Goal: Information Seeking & Learning: Learn about a topic

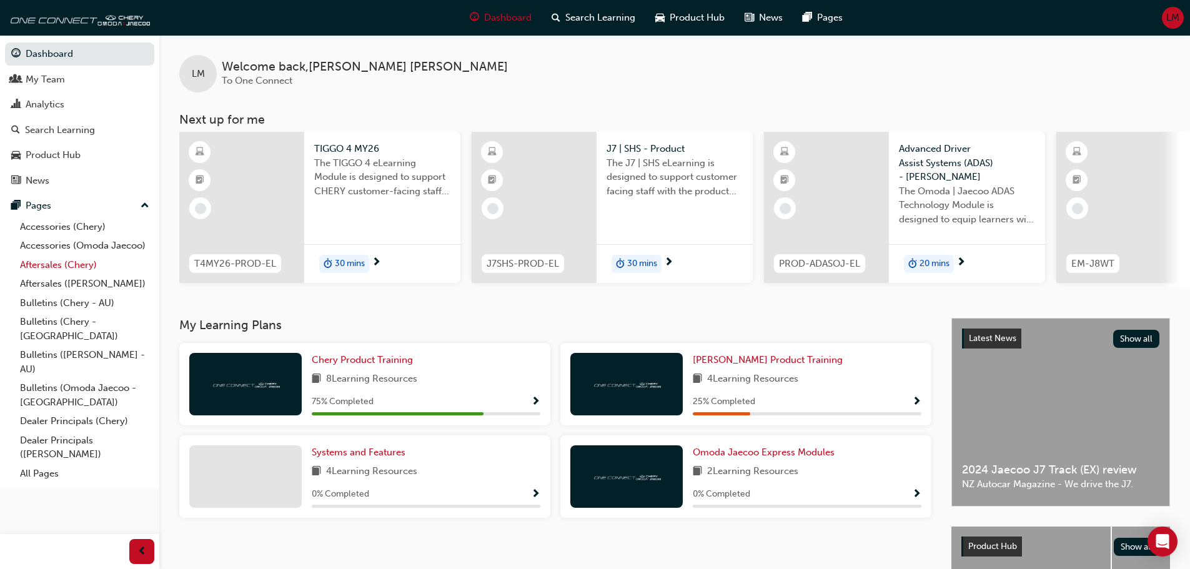
click at [74, 263] on link "Aftersales (Chery)" at bounding box center [84, 264] width 139 height 19
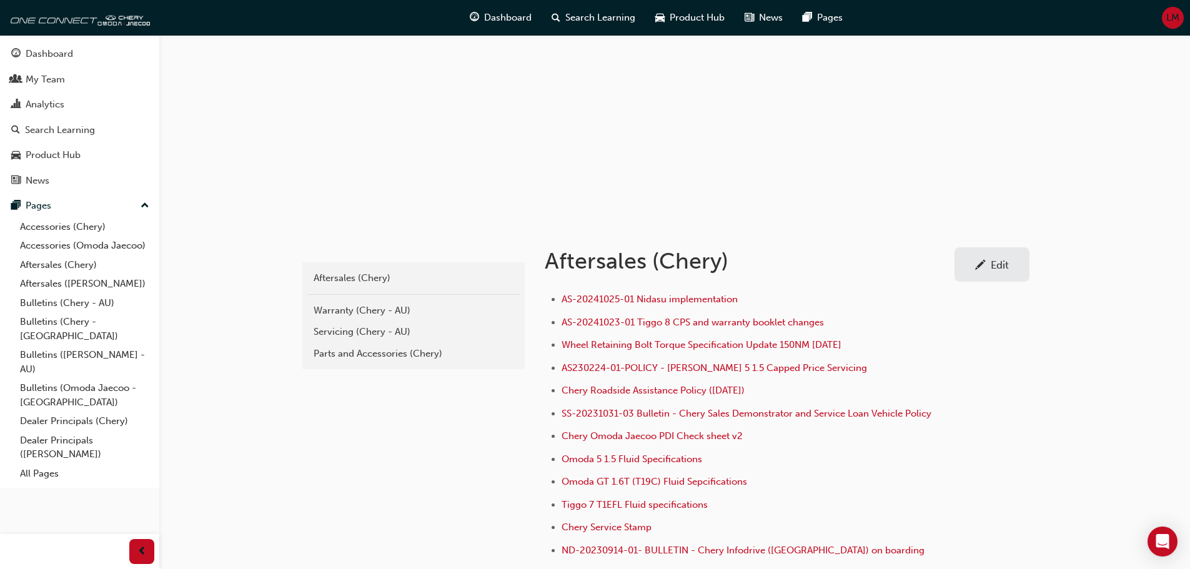
scroll to position [125, 0]
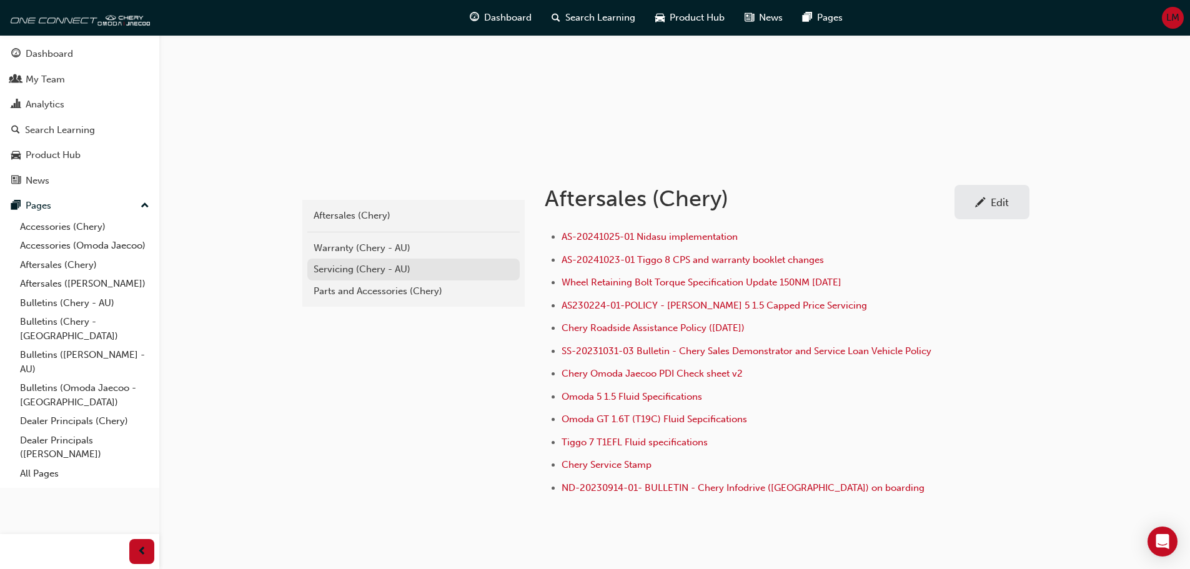
click at [343, 270] on div "Servicing (Chery - AU)" at bounding box center [413, 269] width 200 height 14
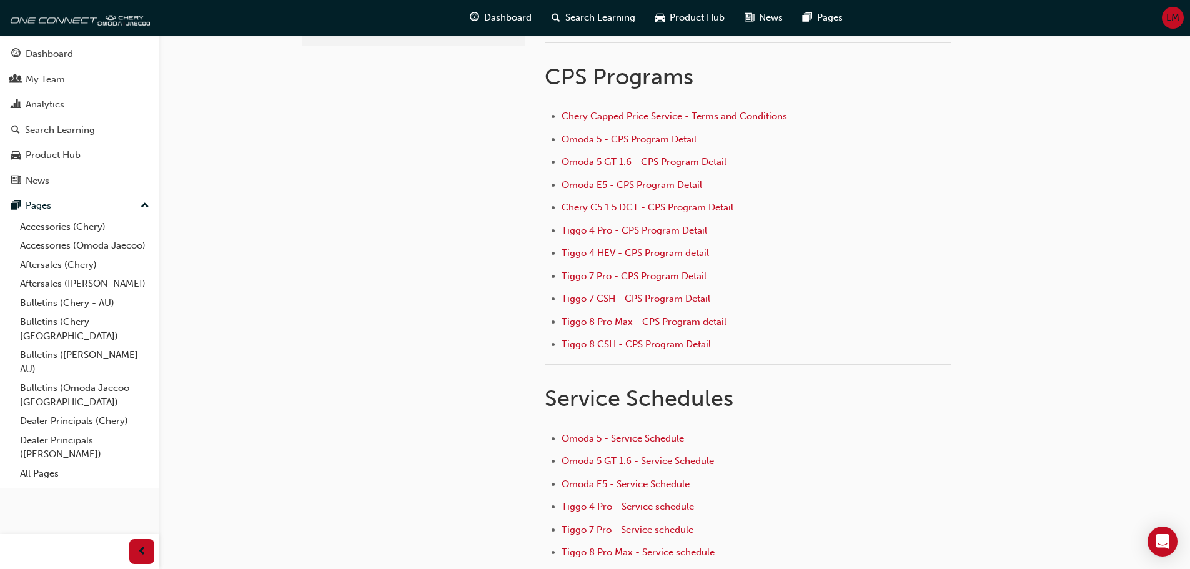
scroll to position [62, 0]
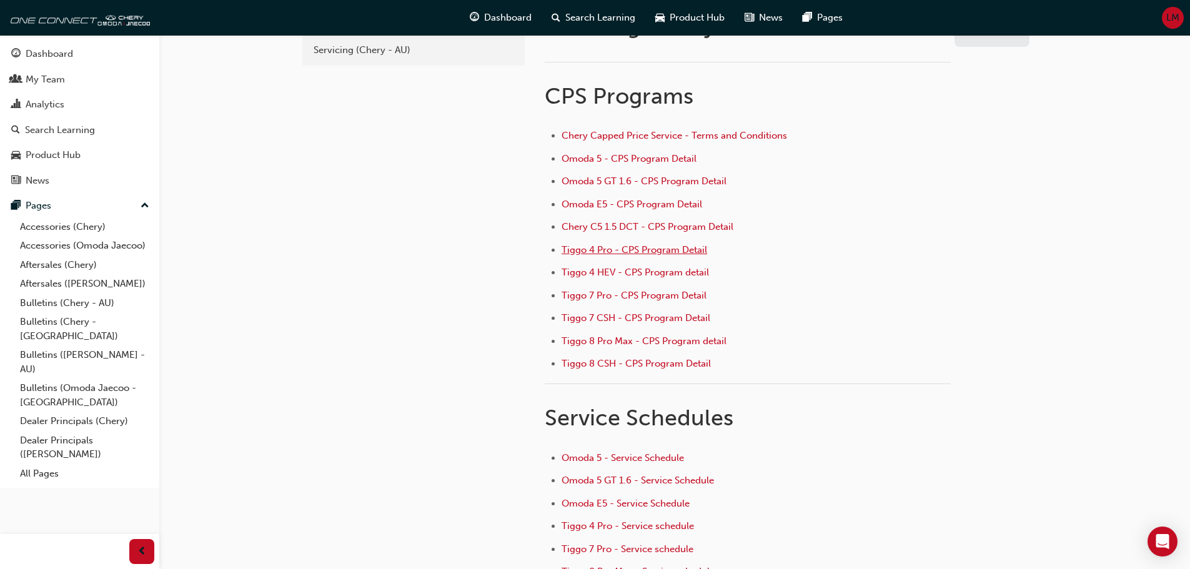
click at [583, 249] on span "Tiggo 4 Pro - CPS Program Detail" at bounding box center [633, 249] width 145 height 11
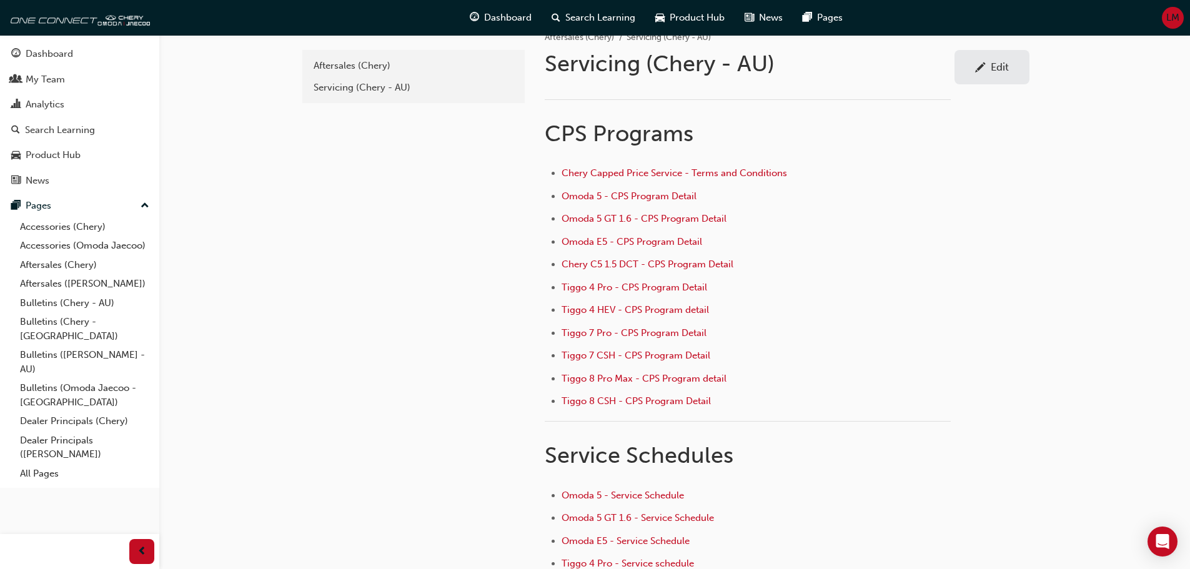
scroll to position [62, 0]
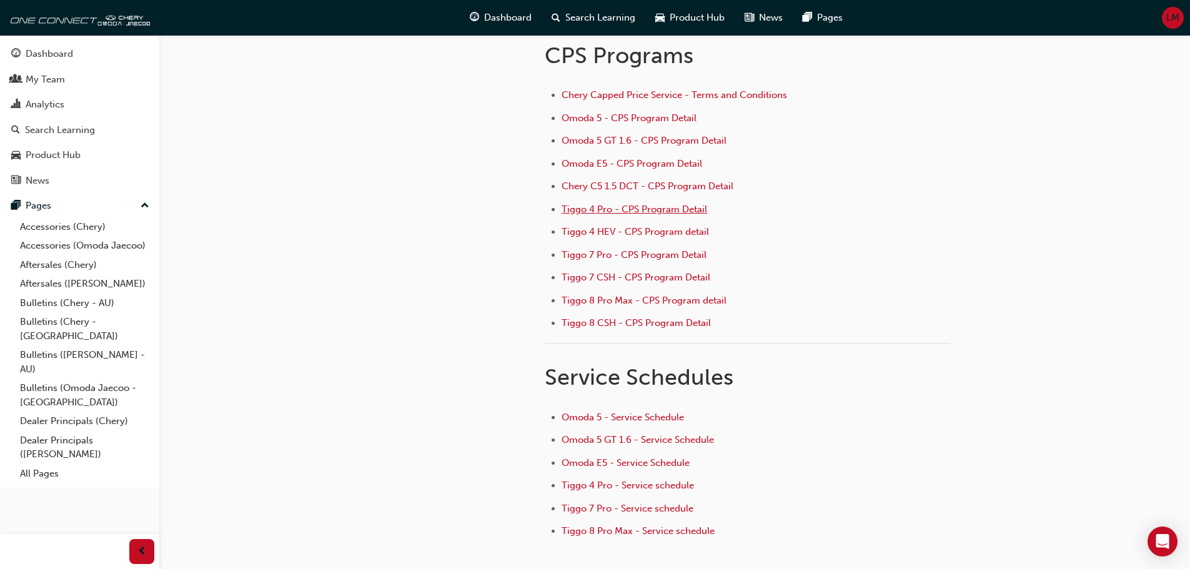
click at [638, 248] on ul "Chery Capped Price Service - Terms and Conditions Omoda 5 - CPS Program Detail …" at bounding box center [748, 210] width 406 height 246
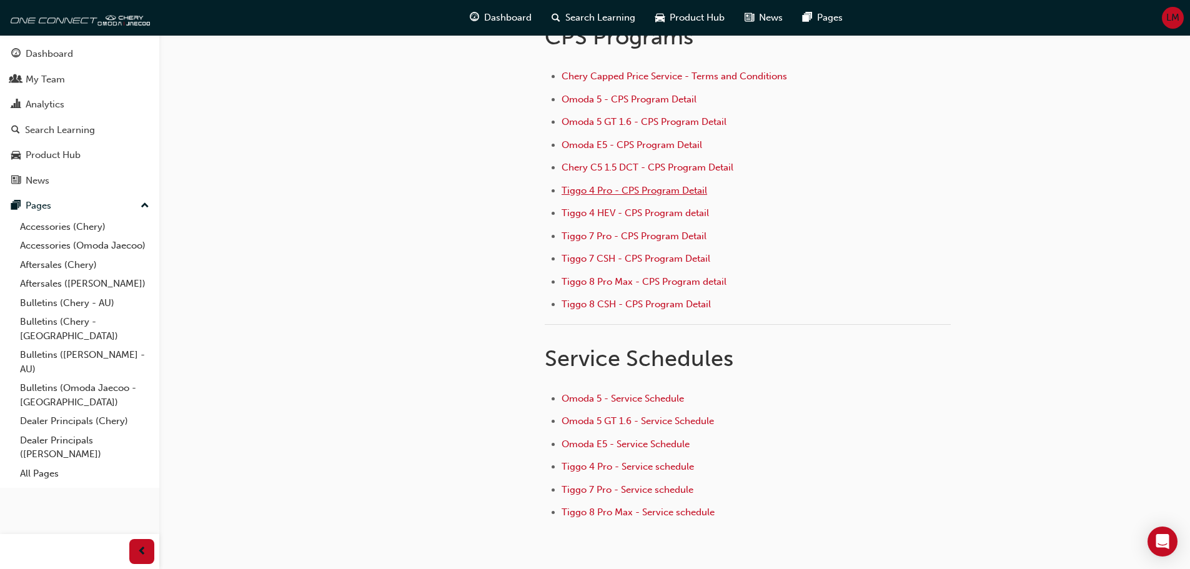
scroll to position [125, 0]
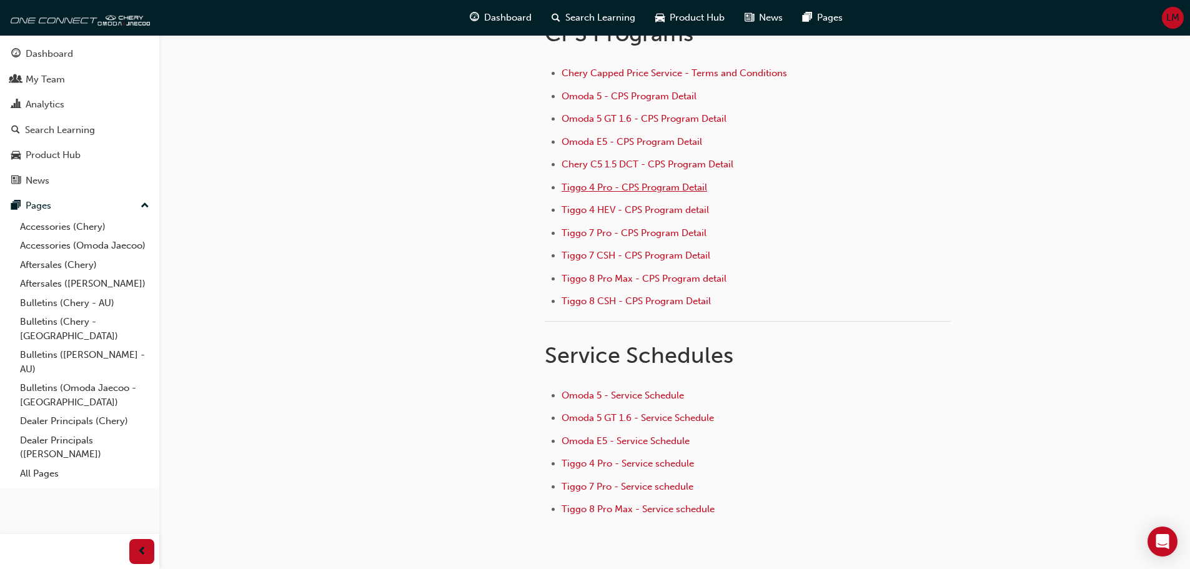
click at [623, 184] on span "Tiggo 4 Pro - CPS Program Detail" at bounding box center [633, 187] width 145 height 11
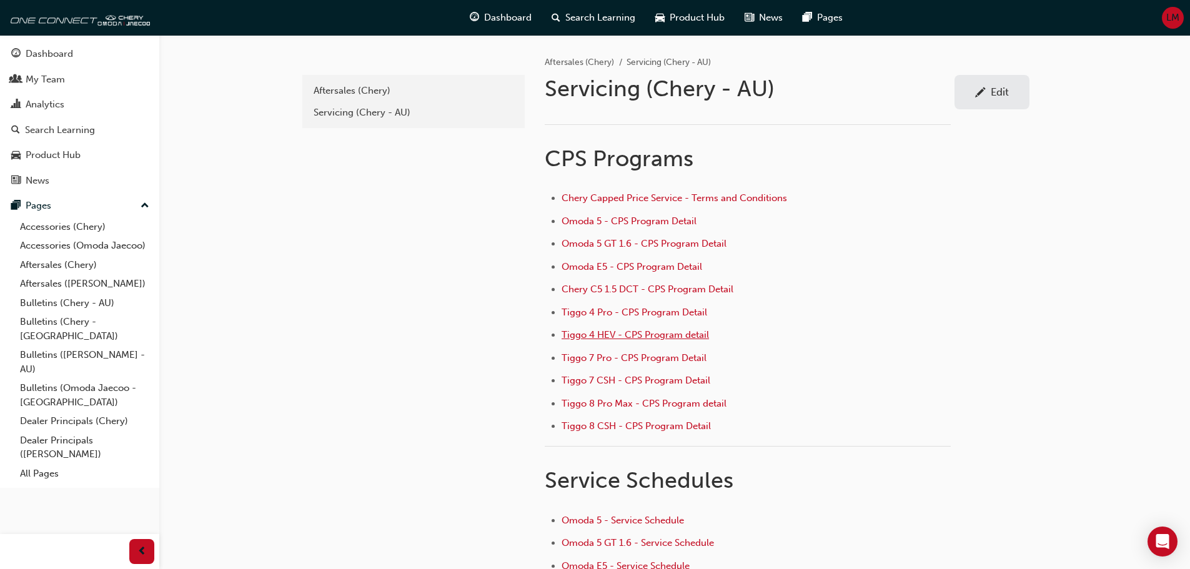
click at [600, 337] on span "Tiggo 4 HEV - CPS Program detail" at bounding box center [634, 334] width 147 height 11
click at [612, 358] on span "Tiggo 7 Pro - CPS Program Detail" at bounding box center [633, 357] width 145 height 11
click at [608, 382] on span "Tiggo 7 CSH - CPS Program Detail" at bounding box center [635, 380] width 149 height 11
